Goal: Book appointment/travel/reservation

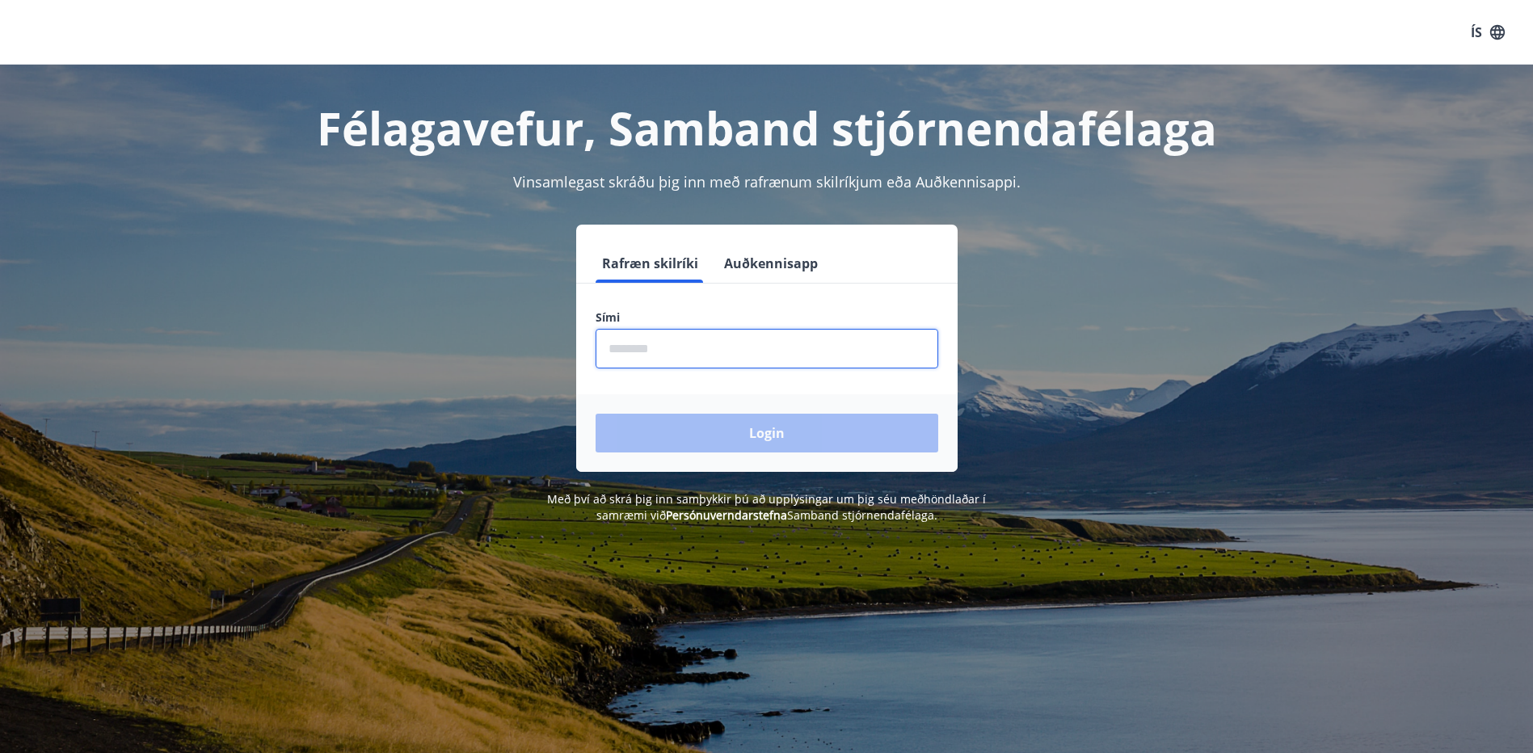
click at [769, 352] on input "phone" at bounding box center [767, 349] width 343 height 40
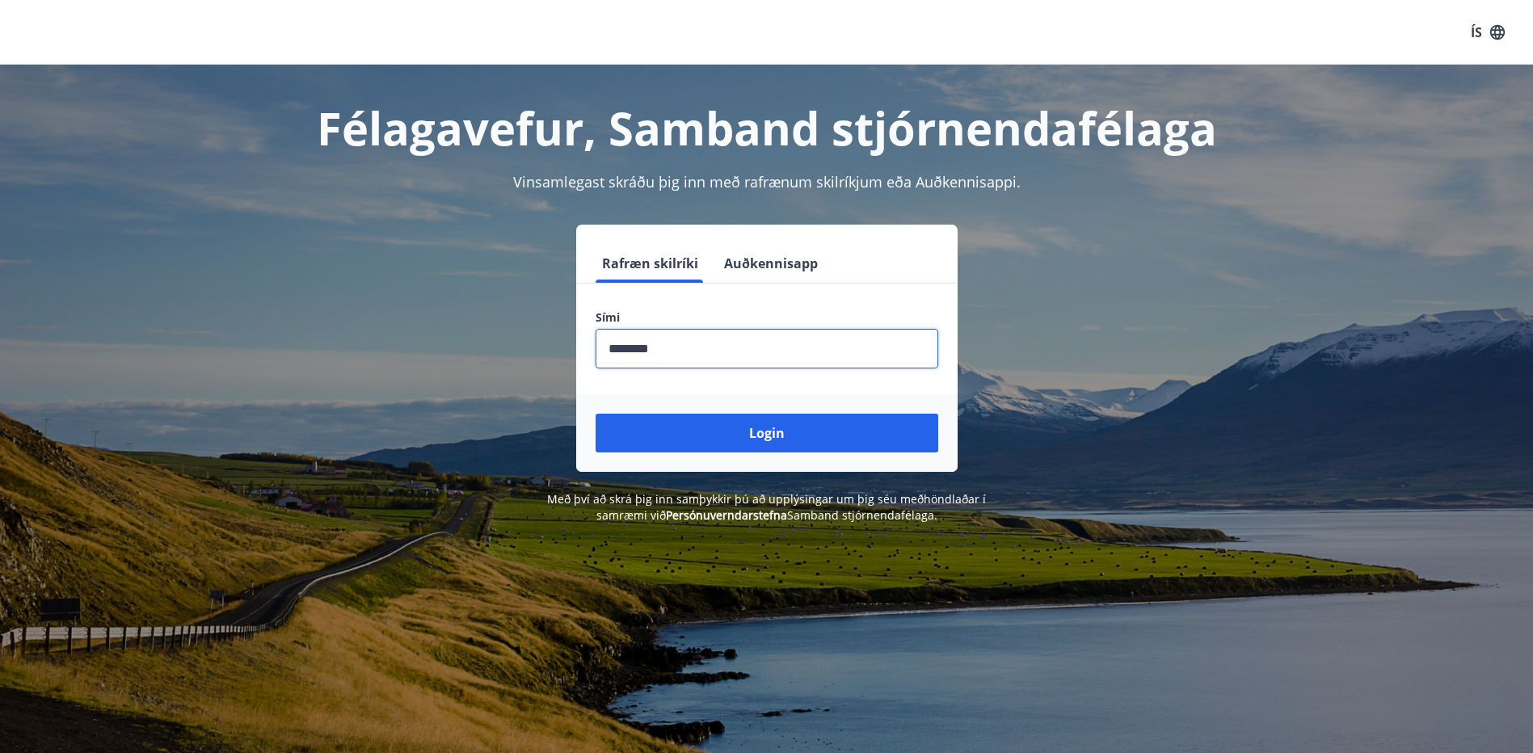
type input "********"
click at [596, 414] on button "Login" at bounding box center [767, 433] width 343 height 39
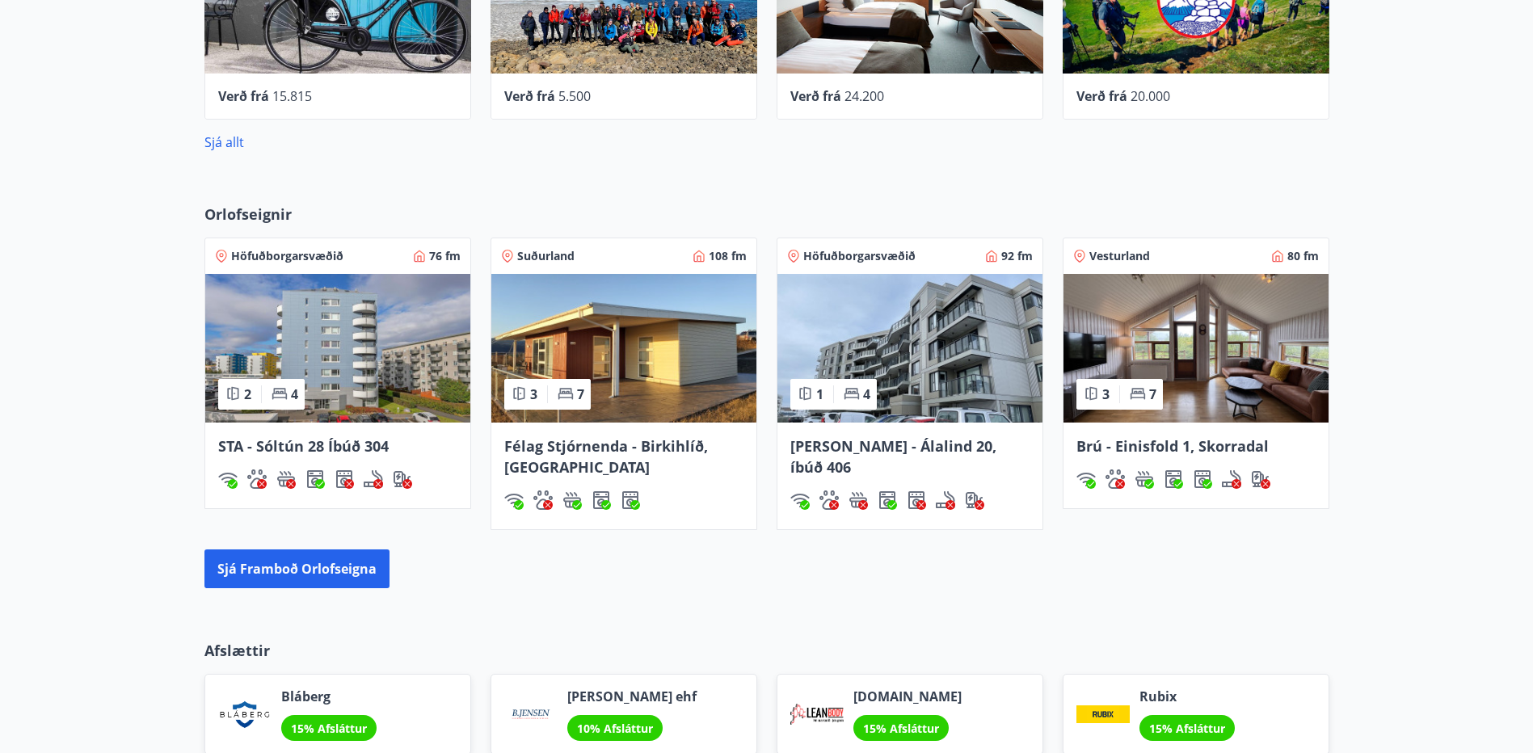
scroll to position [889, 0]
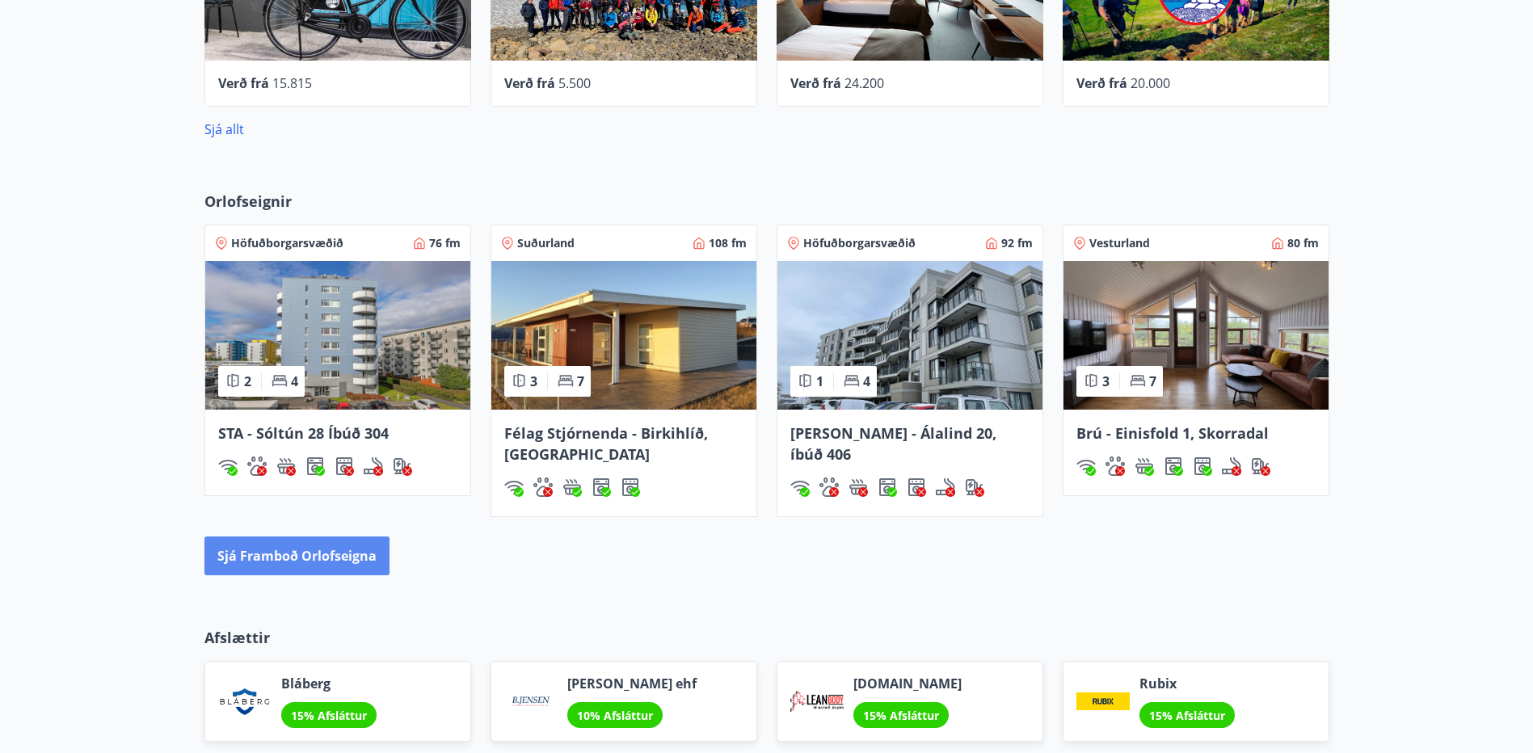
click at [320, 554] on button "Sjá framboð orlofseigna" at bounding box center [297, 556] width 185 height 39
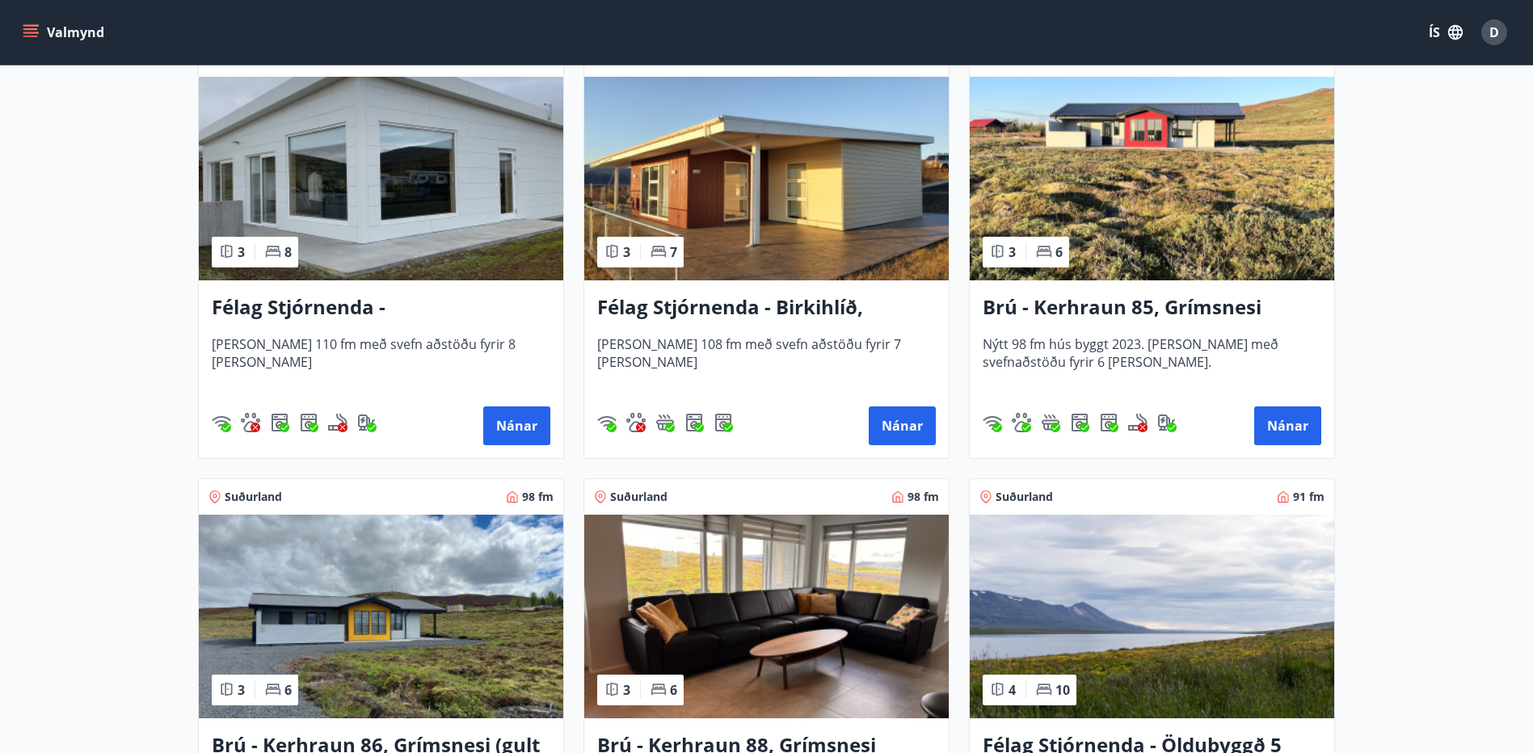
scroll to position [3395, 0]
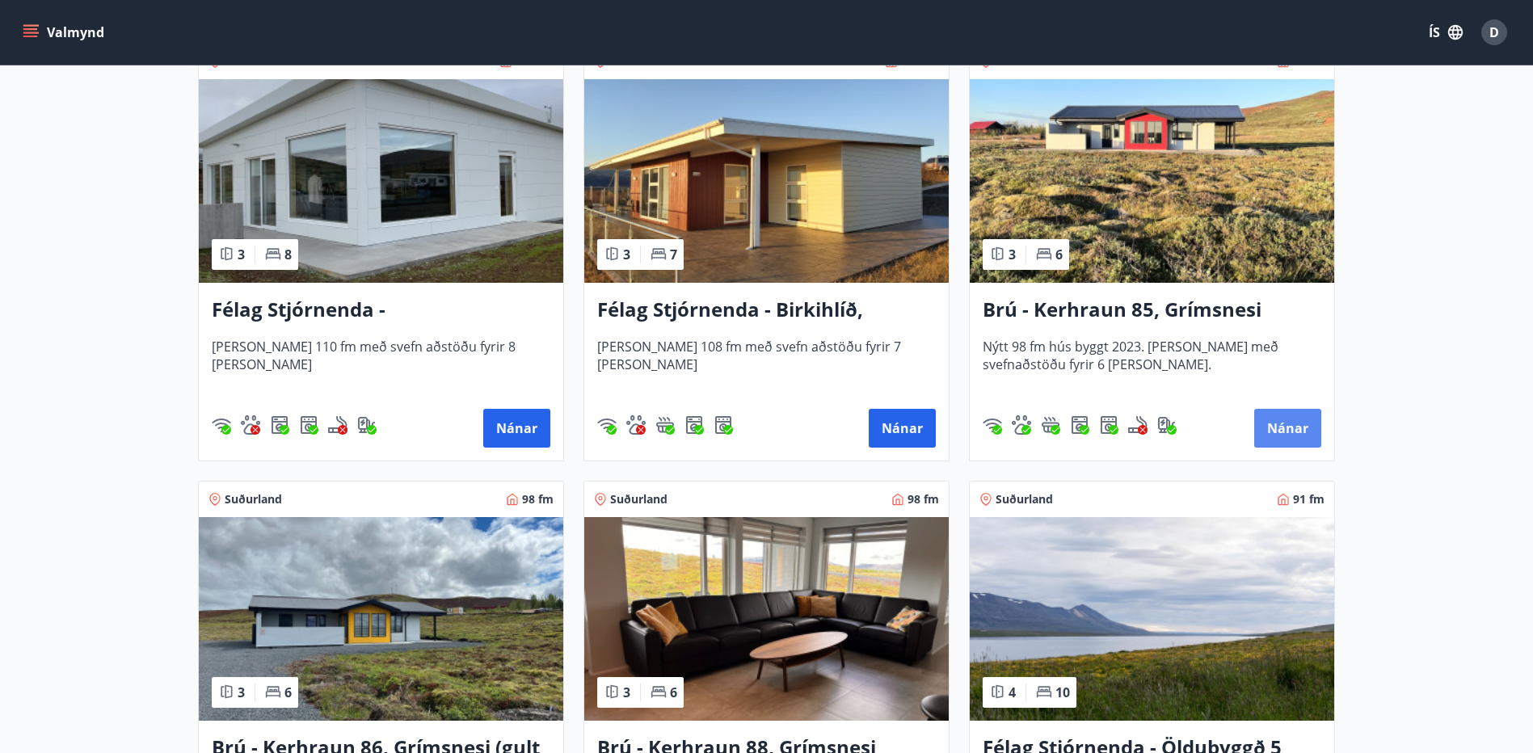
click at [1288, 415] on button "Nánar" at bounding box center [1288, 428] width 67 height 39
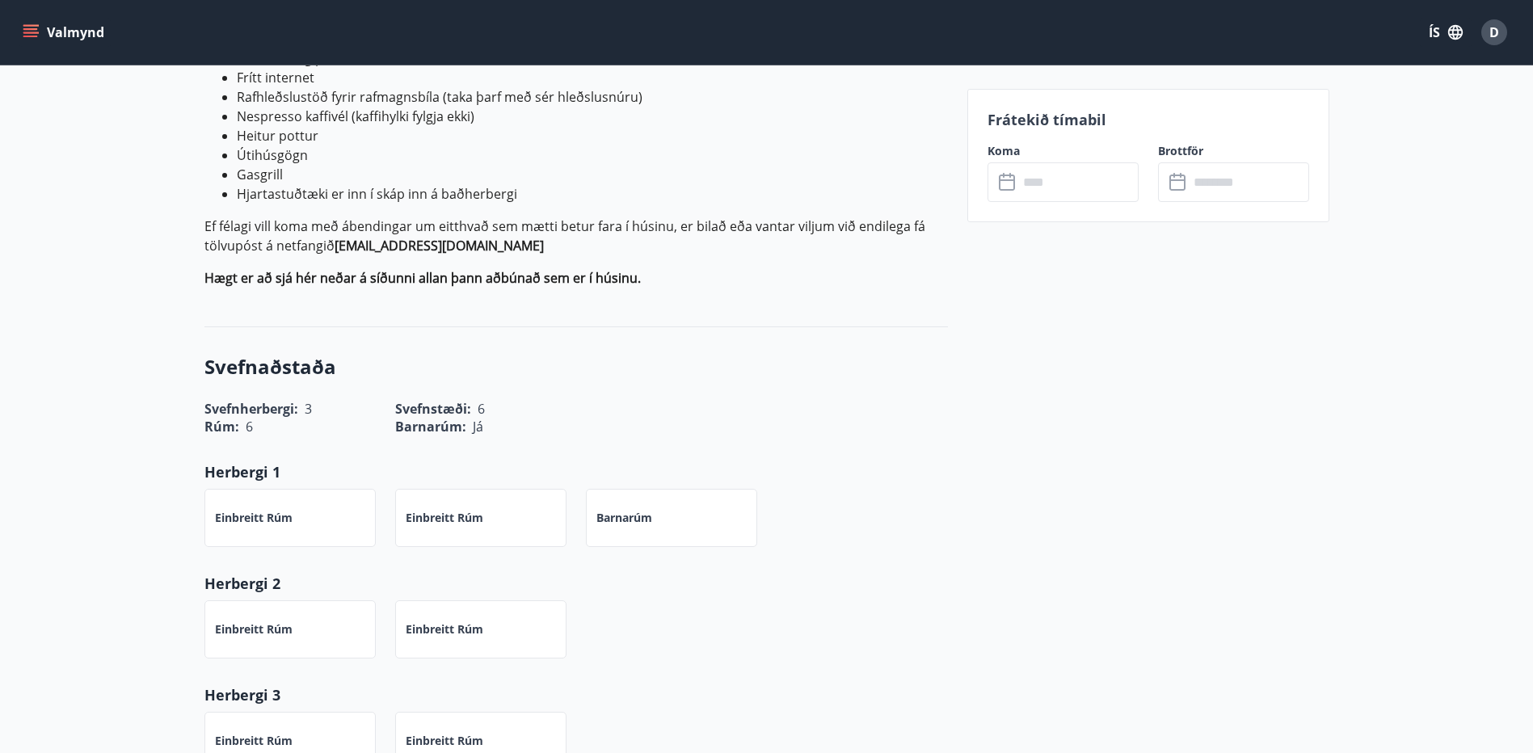
scroll to position [803, 0]
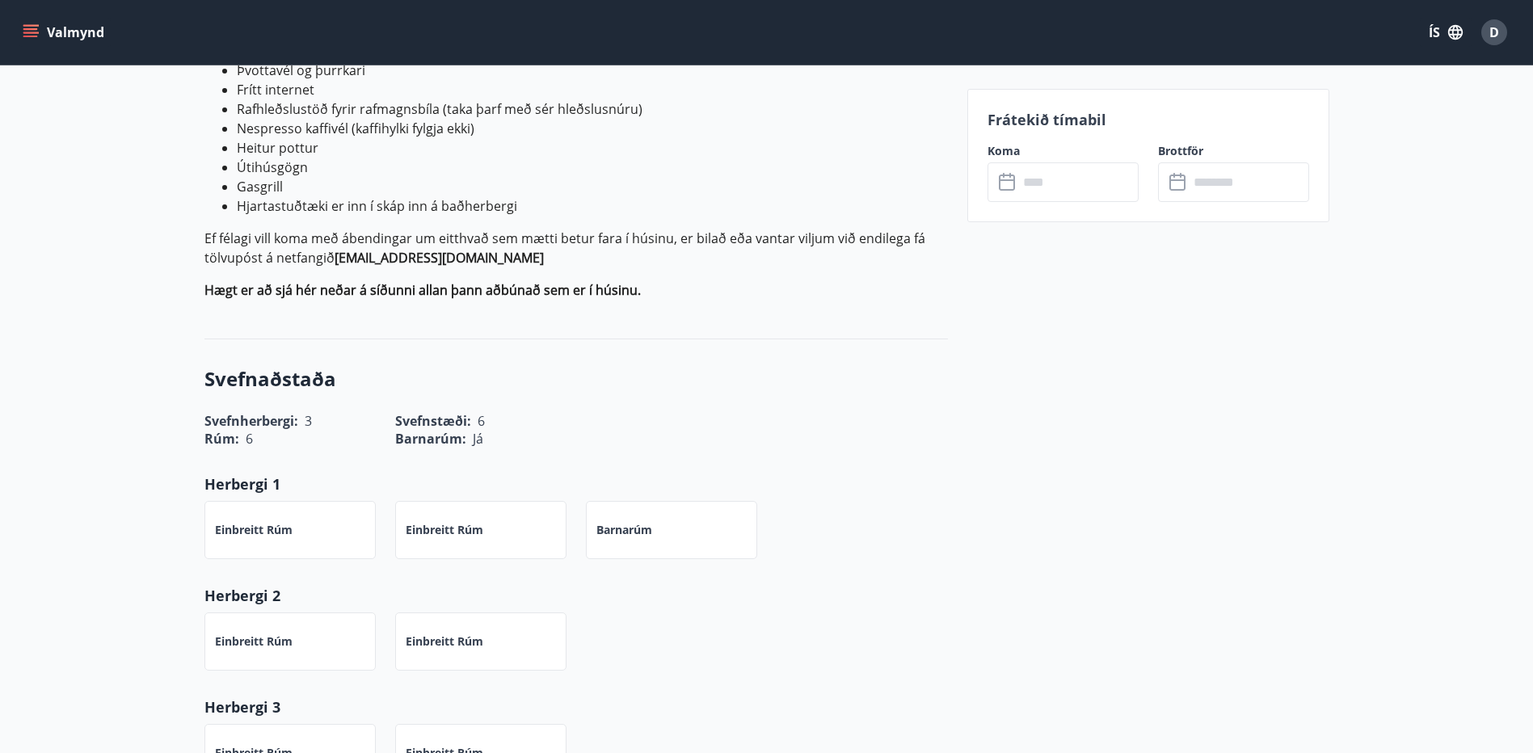
click at [1060, 202] on div "Frátekið tímabil Koma ​ ​ Brottför ​ ​" at bounding box center [1149, 155] width 362 height 133
click at [1066, 194] on input "text" at bounding box center [1078, 182] width 120 height 40
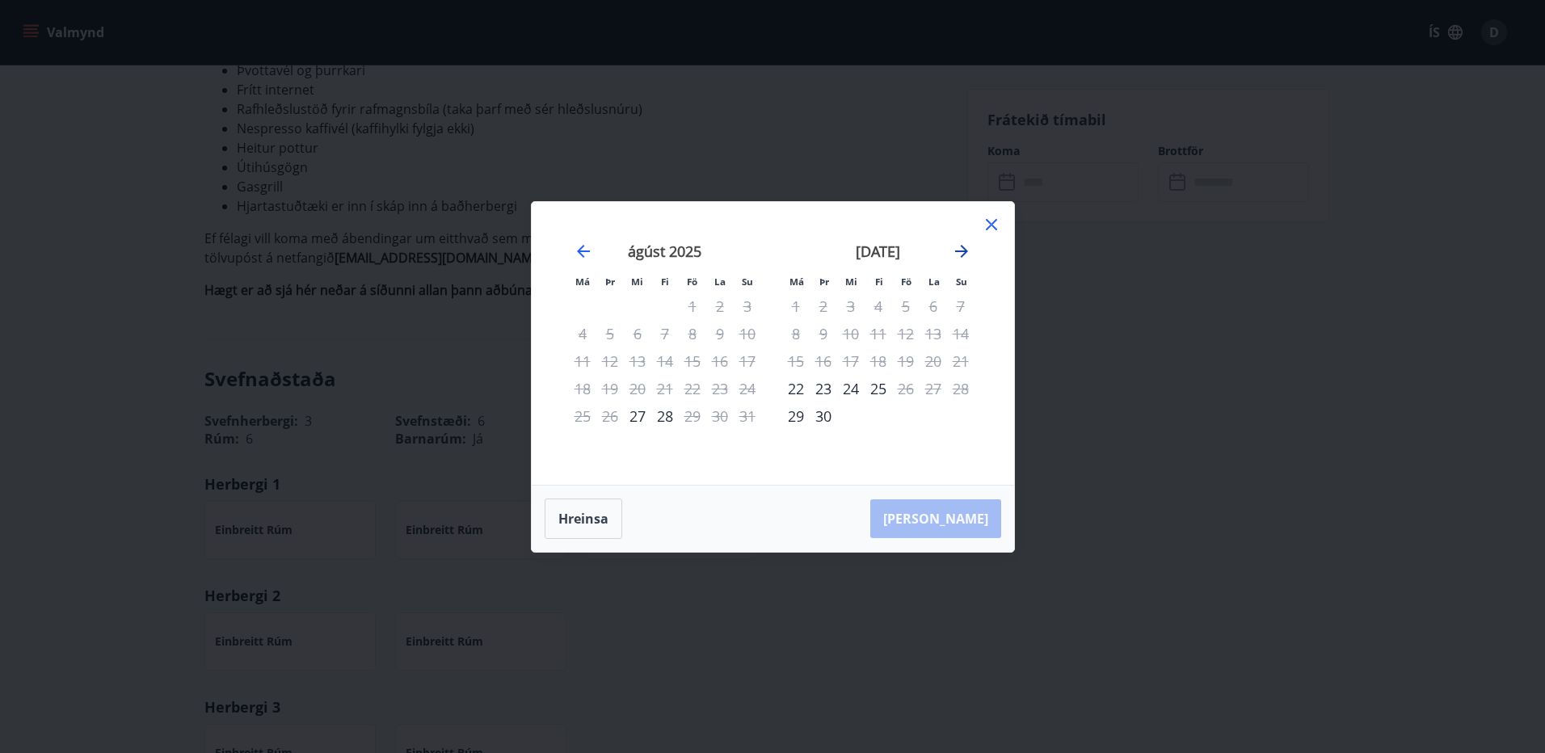
click at [971, 247] on icon "Move forward to switch to the next month." at bounding box center [961, 251] width 19 height 19
click at [593, 246] on div "[DATE]" at bounding box center [665, 256] width 192 height 71
click at [970, 258] on icon "Move forward to switch to the next month." at bounding box center [961, 251] width 19 height 19
click at [967, 258] on icon "Move forward to switch to the next month." at bounding box center [961, 251] width 19 height 19
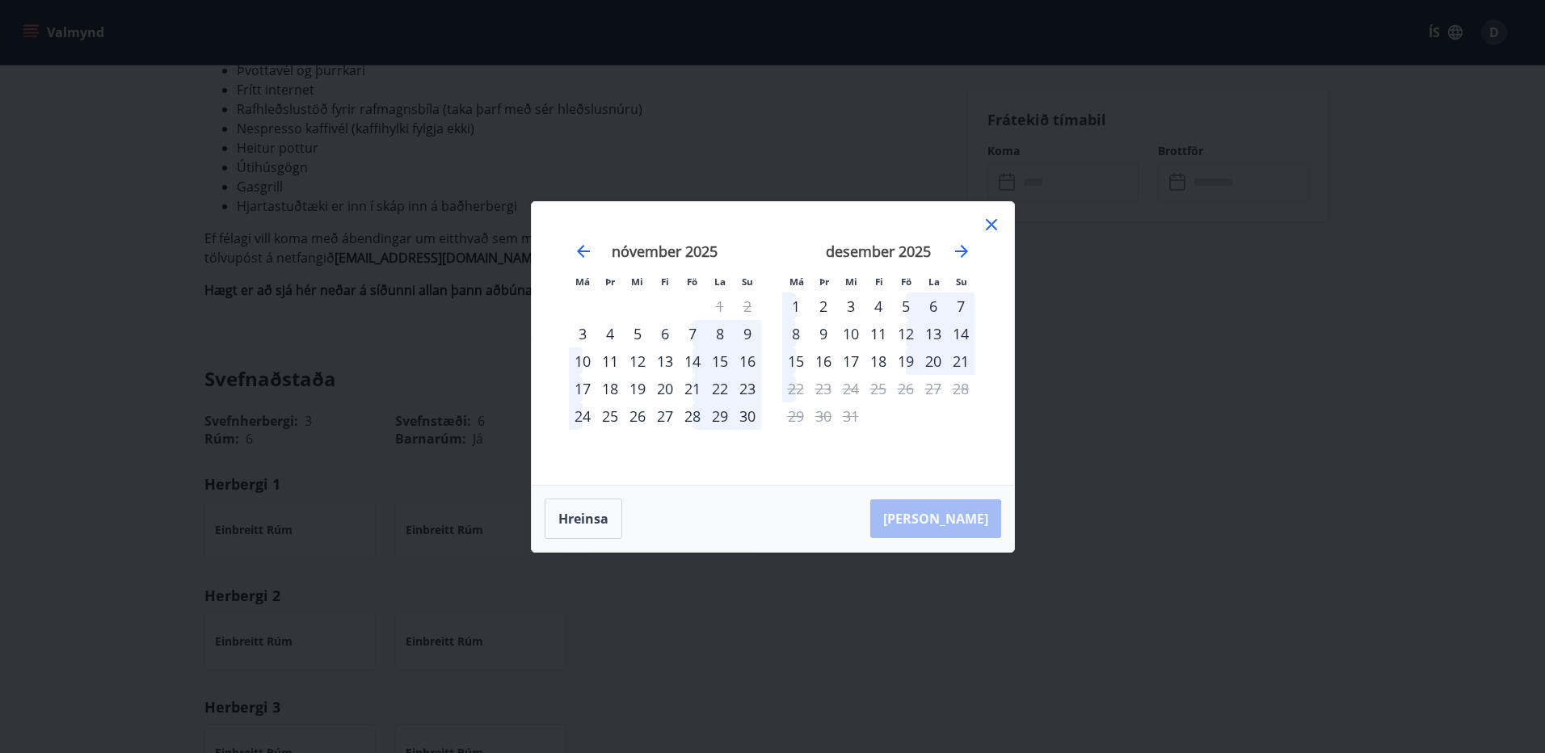
click at [996, 226] on icon at bounding box center [991, 224] width 19 height 19
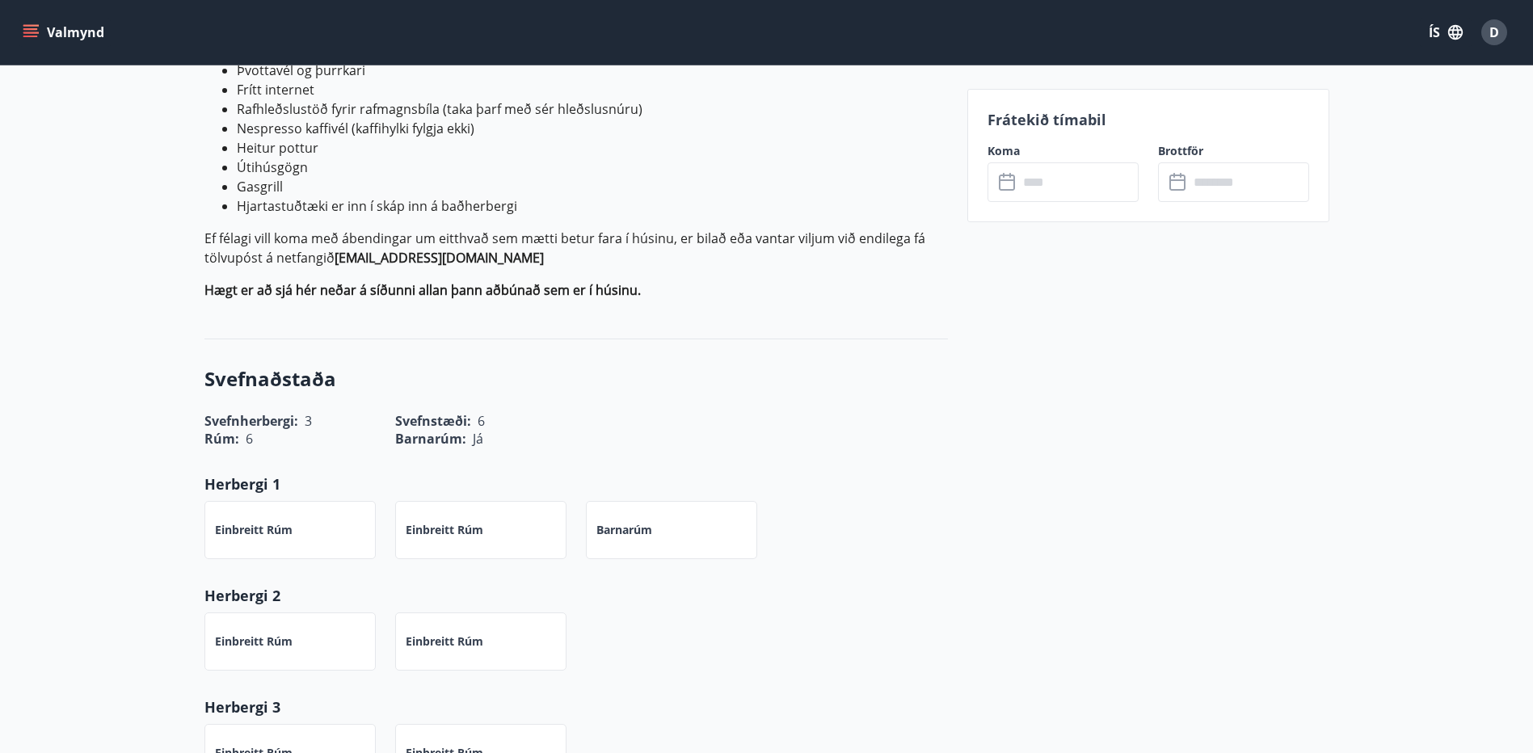
drag, startPoint x: 837, startPoint y: 137, endPoint x: 403, endPoint y: 86, distance: 437.0
click at [837, 137] on li "Nespresso kaffivél (kaffihylki fylgja ekki)" at bounding box center [592, 128] width 711 height 19
